Goal: Find specific fact: Find contact information

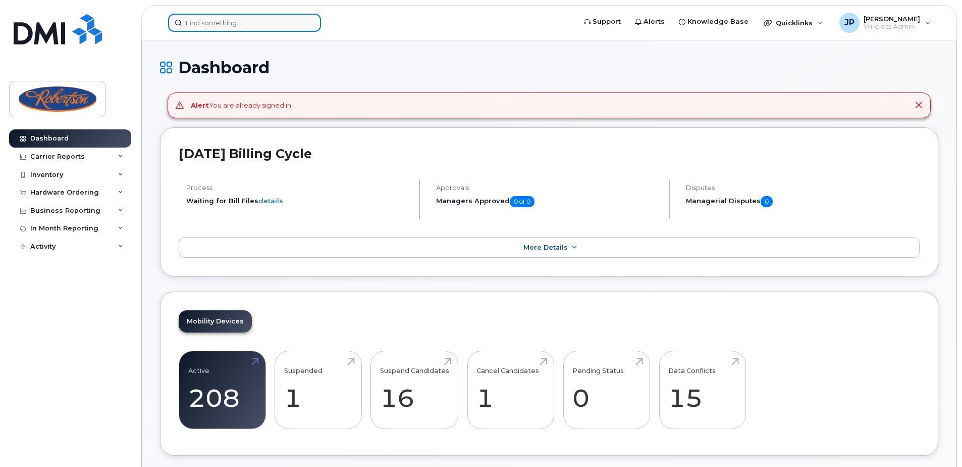
click at [285, 17] on input at bounding box center [244, 23] width 153 height 18
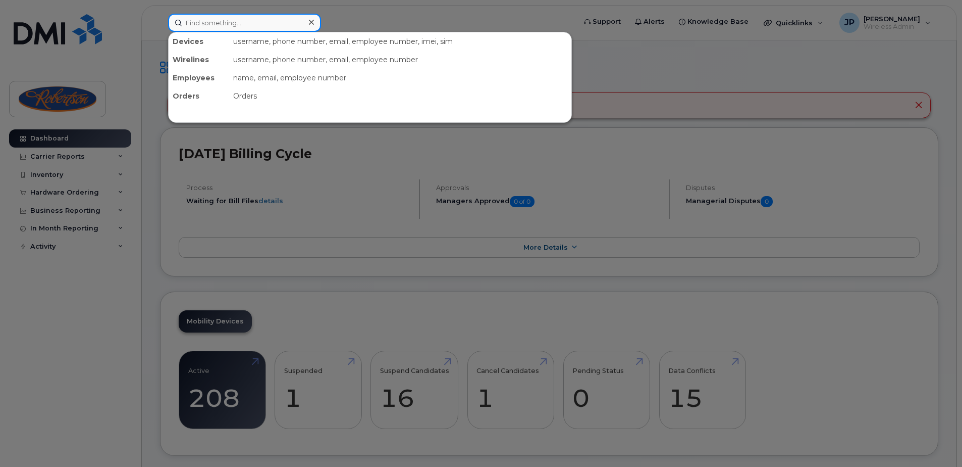
paste input "[PHONE_NUMBER]"
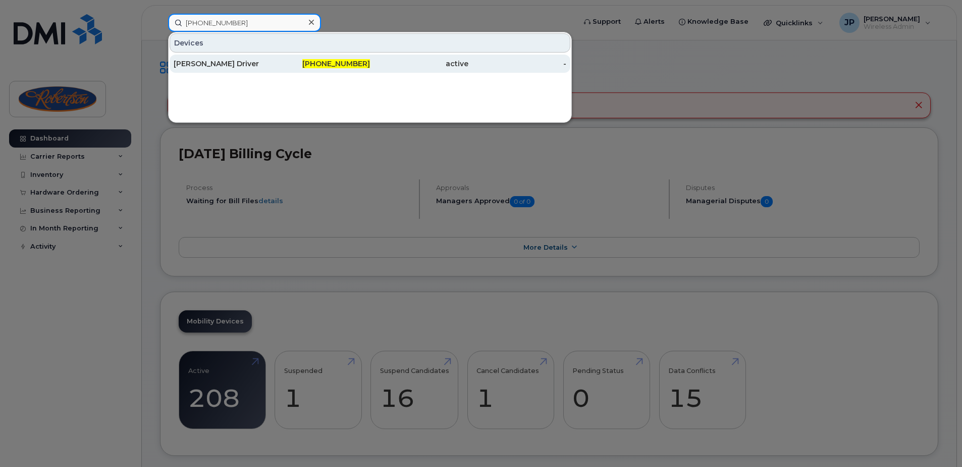
type input "[PHONE_NUMBER]"
click at [276, 60] on div "[PHONE_NUMBER]" at bounding box center [321, 64] width 98 height 10
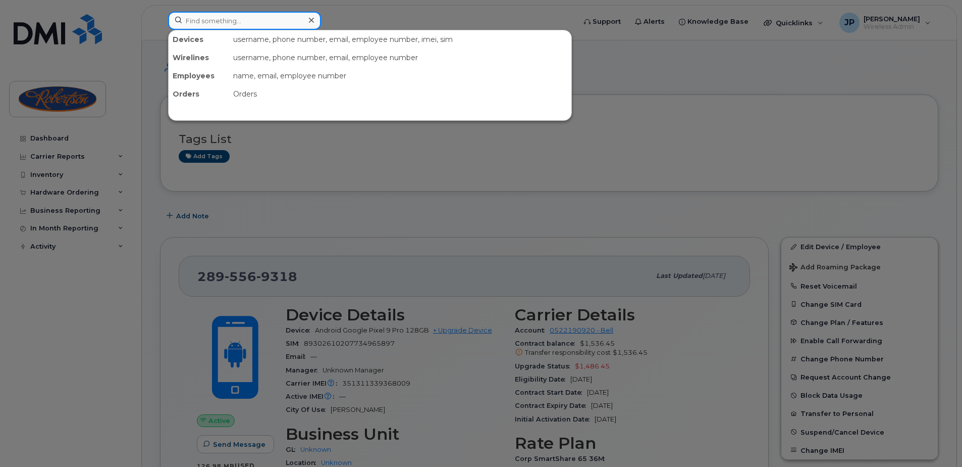
click at [240, 14] on input at bounding box center [244, 21] width 153 height 18
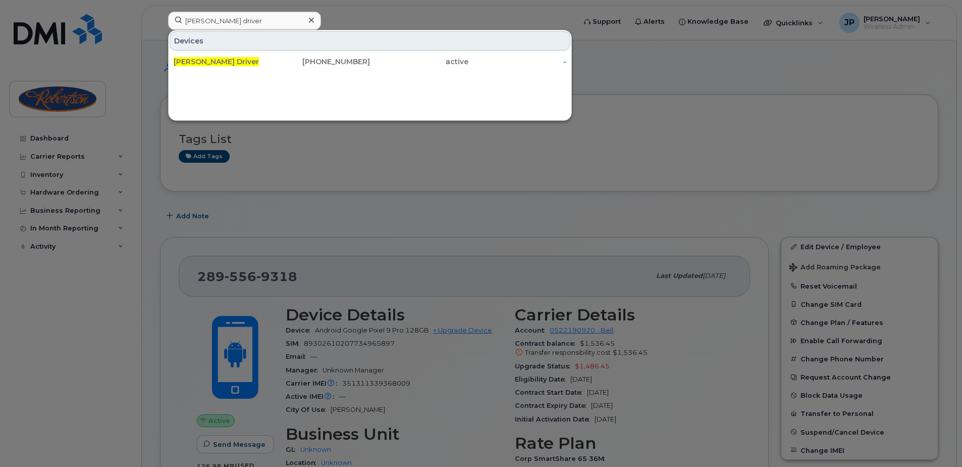
click at [709, 108] on div at bounding box center [481, 233] width 962 height 467
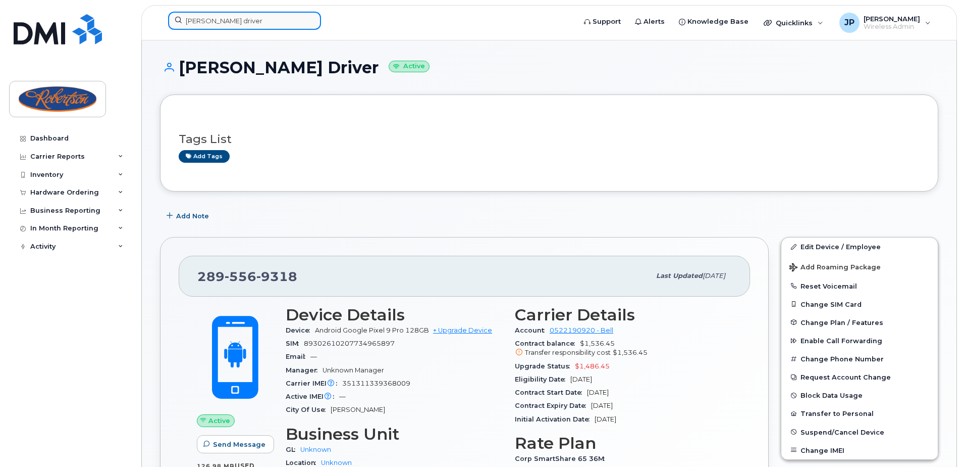
click at [289, 22] on input "hamilton driver" at bounding box center [244, 21] width 153 height 18
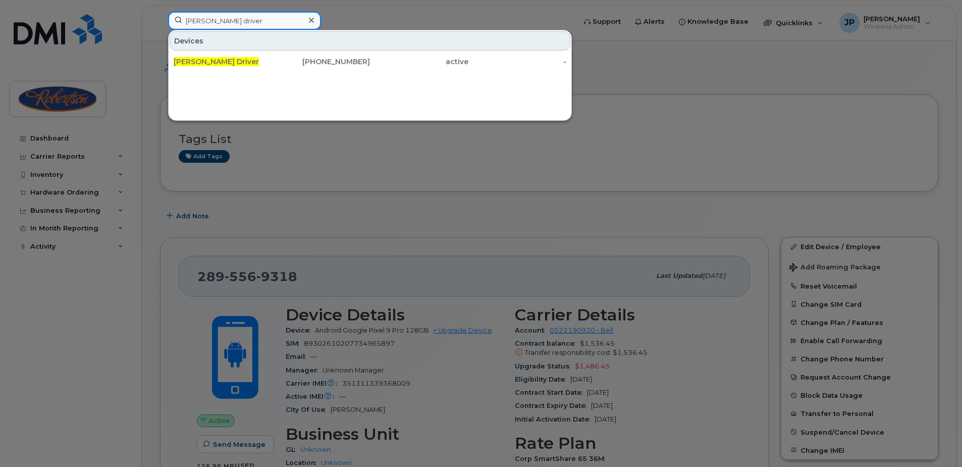
paste input "289-684-3260"
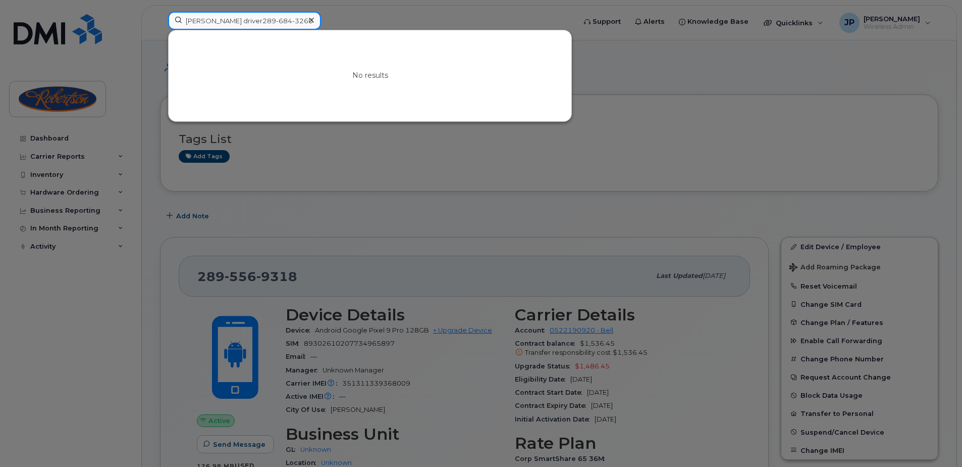
paste input
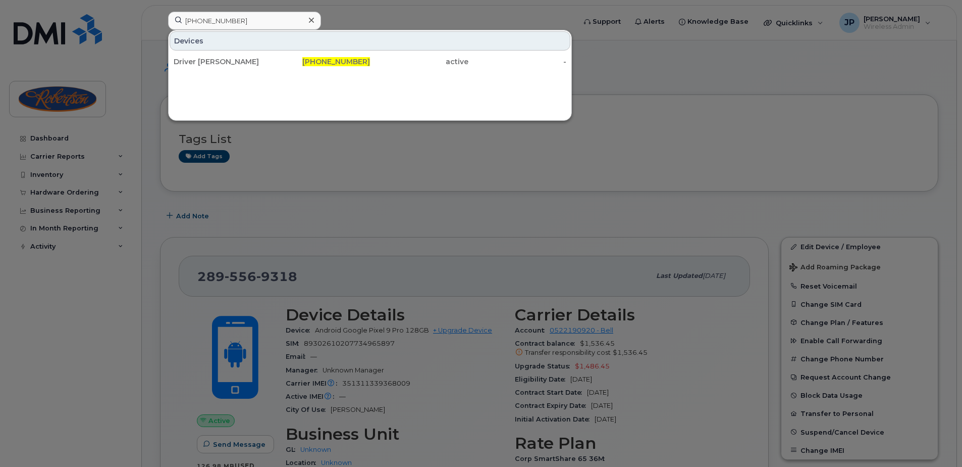
click at [638, 176] on div at bounding box center [481, 233] width 962 height 467
click at [262, 29] on input "289-684-3260" at bounding box center [244, 21] width 153 height 18
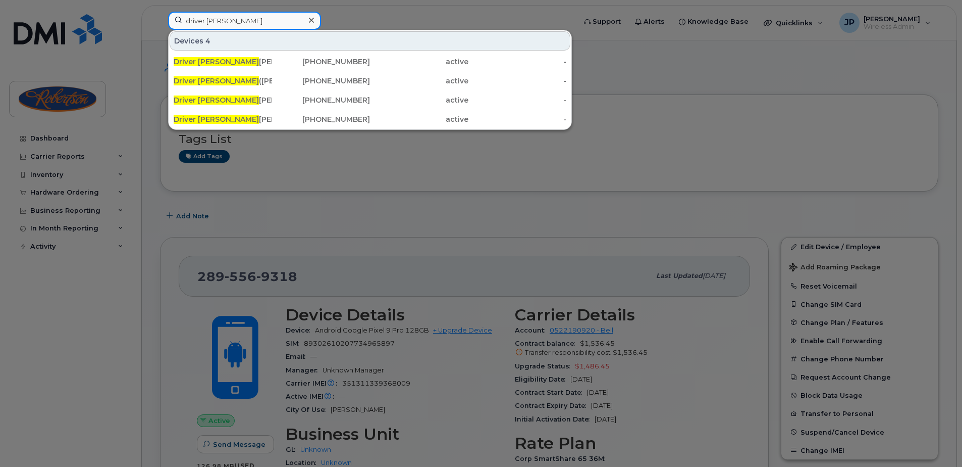
type input "driver hamilton"
click at [537, 176] on div at bounding box center [481, 233] width 962 height 467
